Goal: Information Seeking & Learning: Learn about a topic

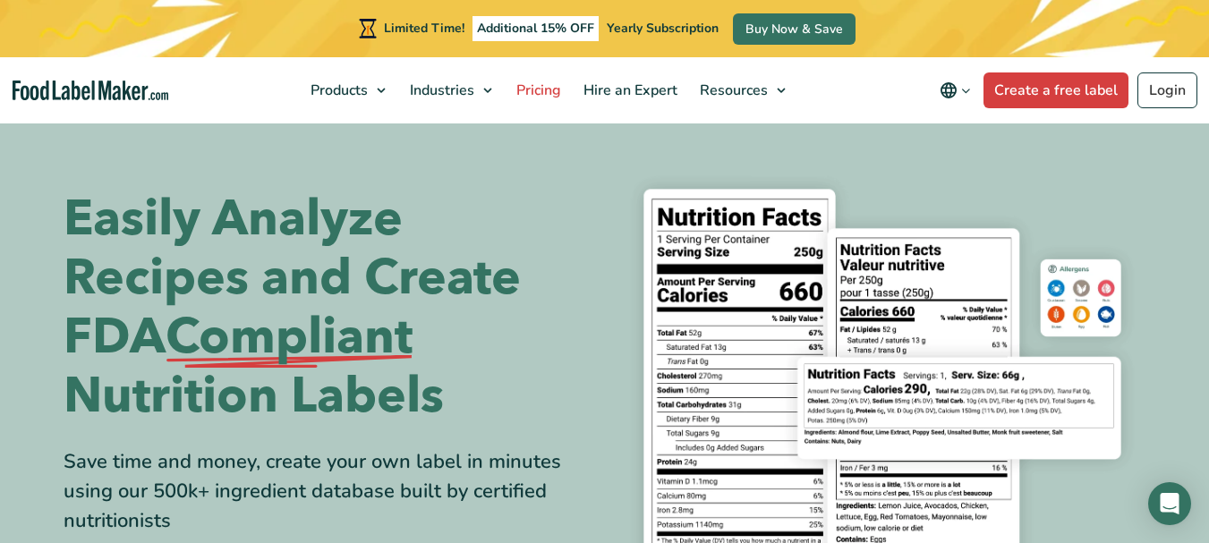
click at [553, 89] on span "Pricing" at bounding box center [537, 91] width 52 height 20
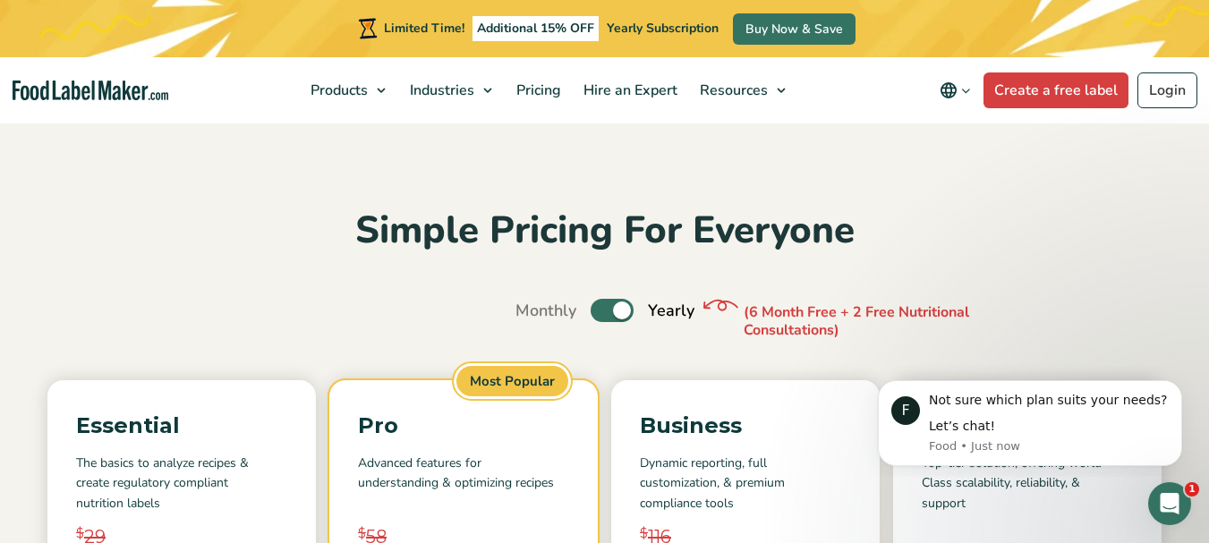
scroll to position [1, 0]
click at [603, 302] on label "Toggle" at bounding box center [611, 309] width 43 height 23
click at [531, 304] on input "Toggle" at bounding box center [525, 310] width 12 height 12
checkbox input "false"
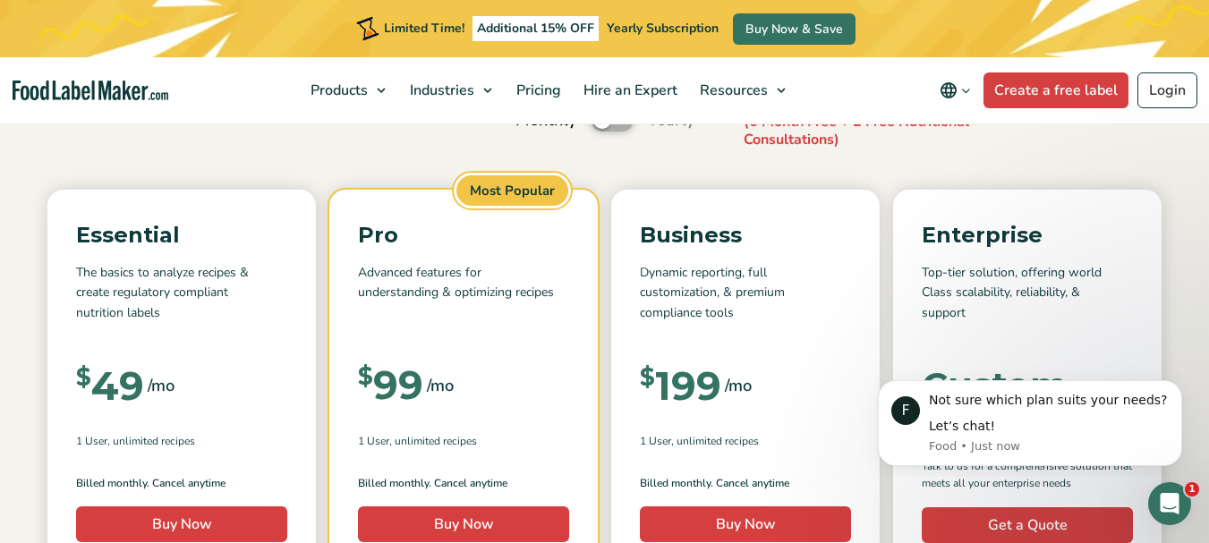
scroll to position [225, 0]
